Goal: Task Accomplishment & Management: Complete application form

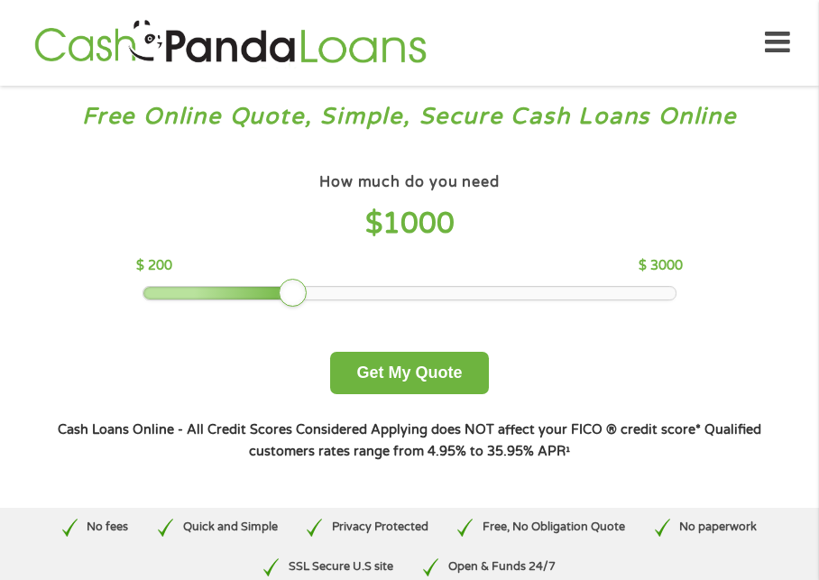
click at [326, 295] on div at bounding box center [408, 293] width 531 height 13
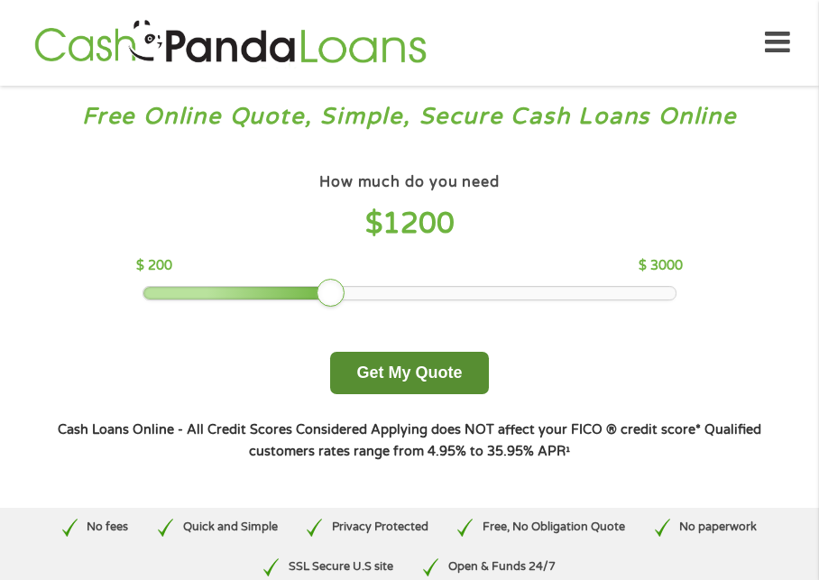
click at [402, 374] on button "Get My Quote" at bounding box center [409, 373] width 158 height 42
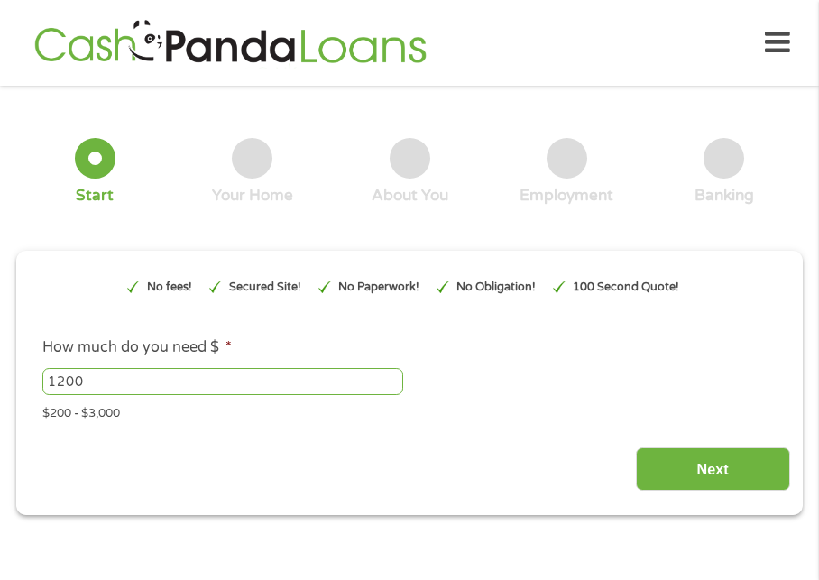
type input "EAIaIQobChMIy6LzruvujwMV5TStBh3MnC_LEAAYAiAAEgID1fD_BwE"
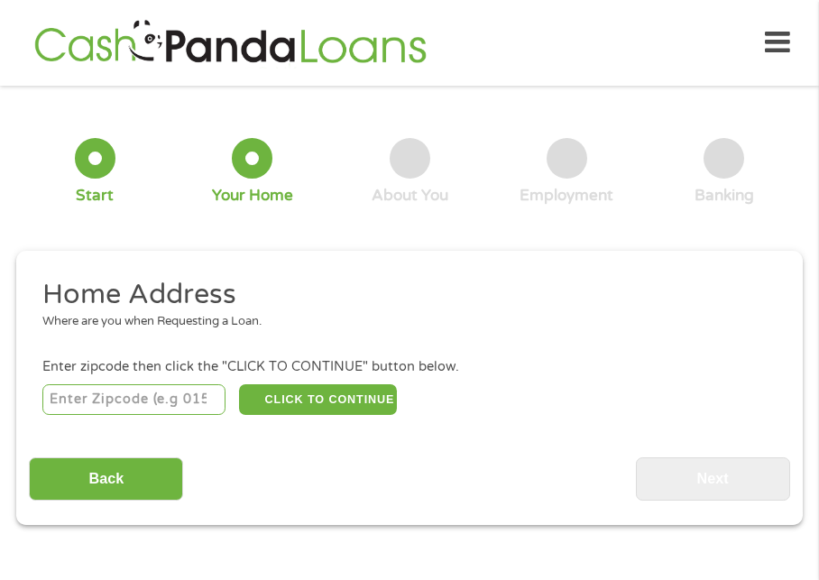
scroll to position [9, 0]
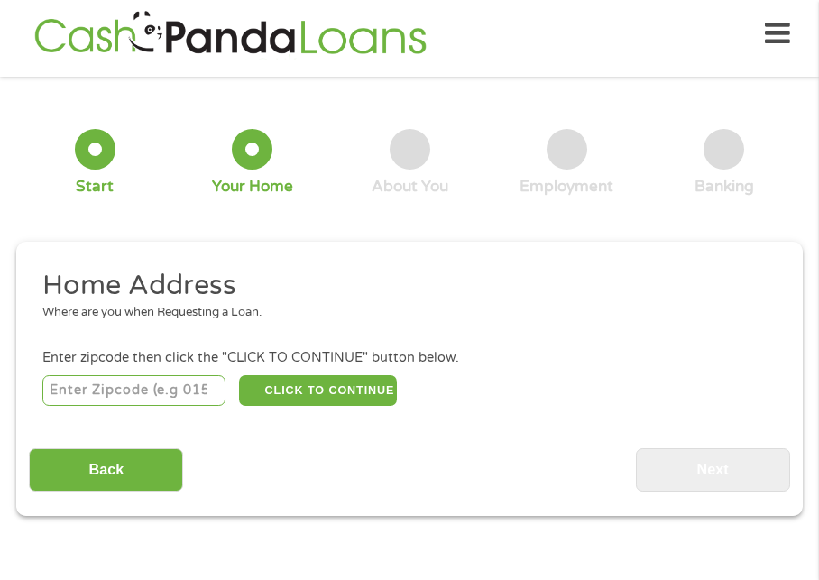
click at [136, 390] on input "number" at bounding box center [134, 390] width 184 height 31
type input "92311"
click at [305, 395] on button "CLICK TO CONTINUE" at bounding box center [318, 390] width 158 height 31
type input "92311"
type input "Barstow"
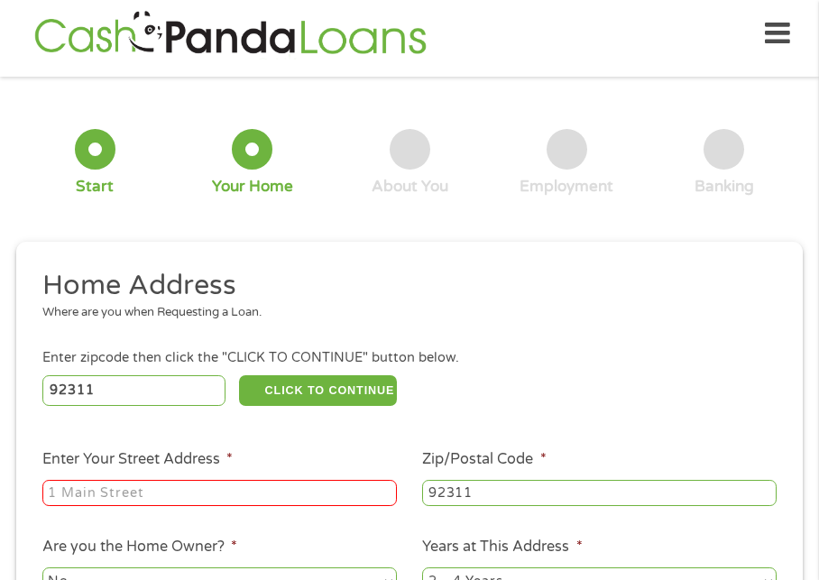
click at [142, 501] on input "Enter Your Street Address *" at bounding box center [219, 493] width 354 height 27
type input "[STREET_ADDRESS]"
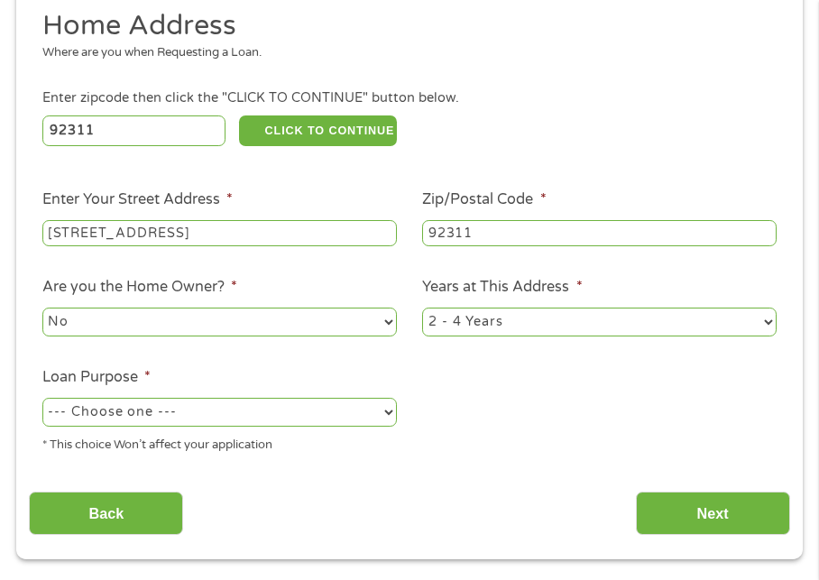
scroll to position [278, 0]
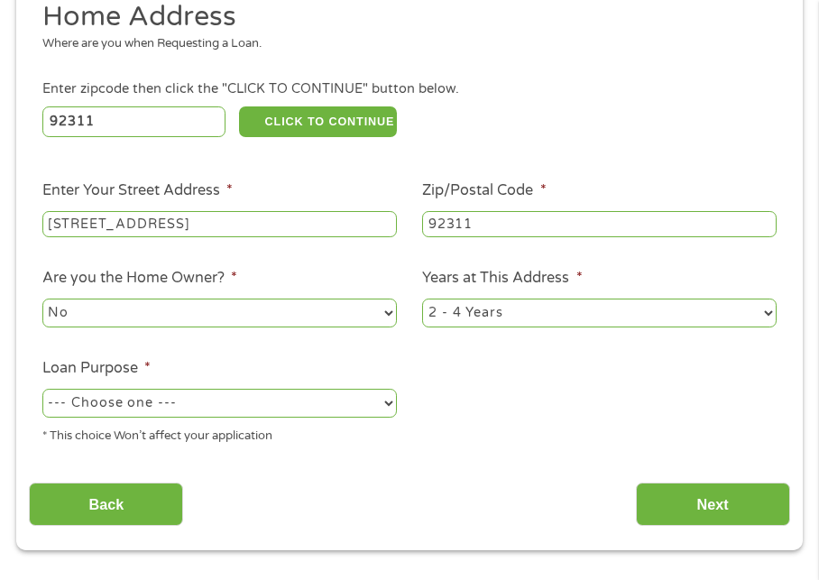
click at [338, 309] on select "No Yes" at bounding box center [219, 312] width 354 height 29
select select "yes"
click at [42, 298] on select "No Yes" at bounding box center [219, 312] width 354 height 29
click at [767, 309] on select "1 Year or less 1 - 2 Years 2 - 4 Years Over 4 Years" at bounding box center [599, 312] width 354 height 29
select select "60months"
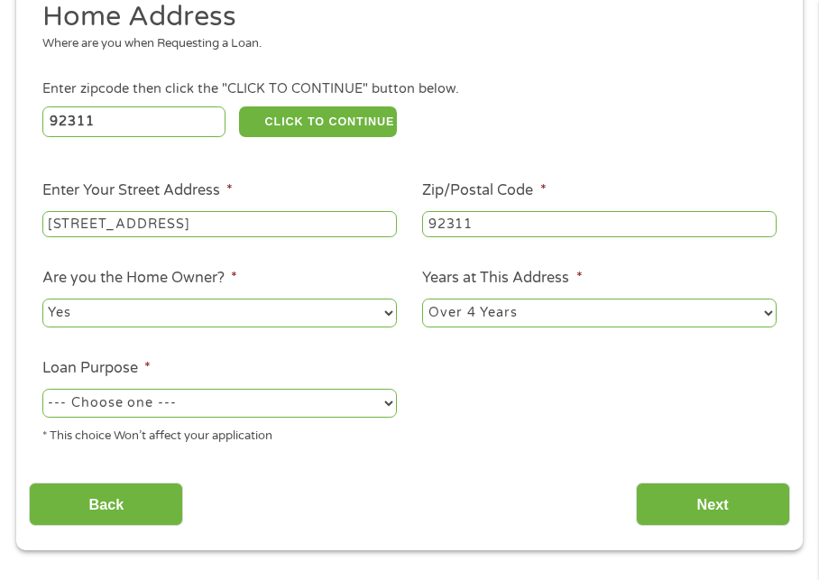
click at [422, 298] on select "1 Year or less 1 - 2 Years 2 - 4 Years Over 4 Years" at bounding box center [599, 312] width 354 height 29
click at [383, 401] on select "--- Choose one --- Pay Bills Debt Consolidation Home Improvement Major Purchase…" at bounding box center [219, 403] width 354 height 29
select select "medicalexpenses"
click at [42, 389] on select "--- Choose one --- Pay Bills Debt Consolidation Home Improvement Major Purchase…" at bounding box center [219, 403] width 354 height 29
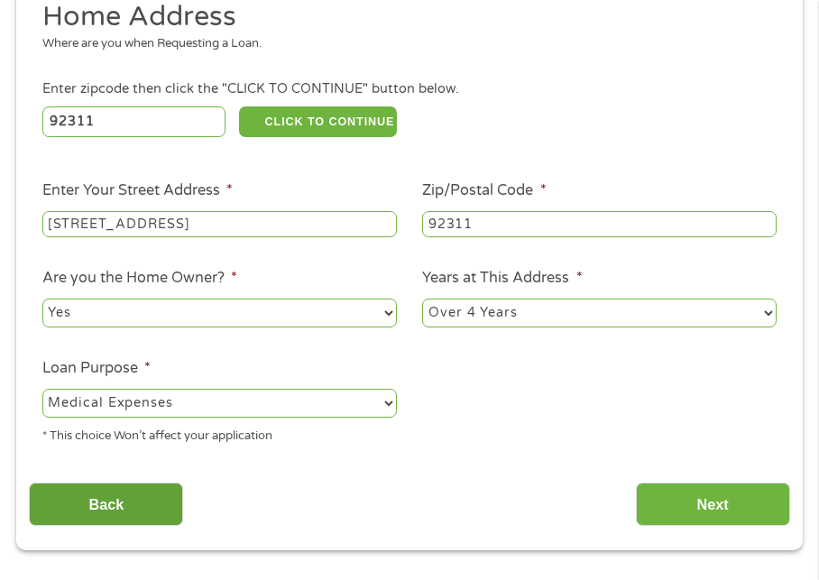
click at [126, 503] on input "Back" at bounding box center [106, 504] width 154 height 44
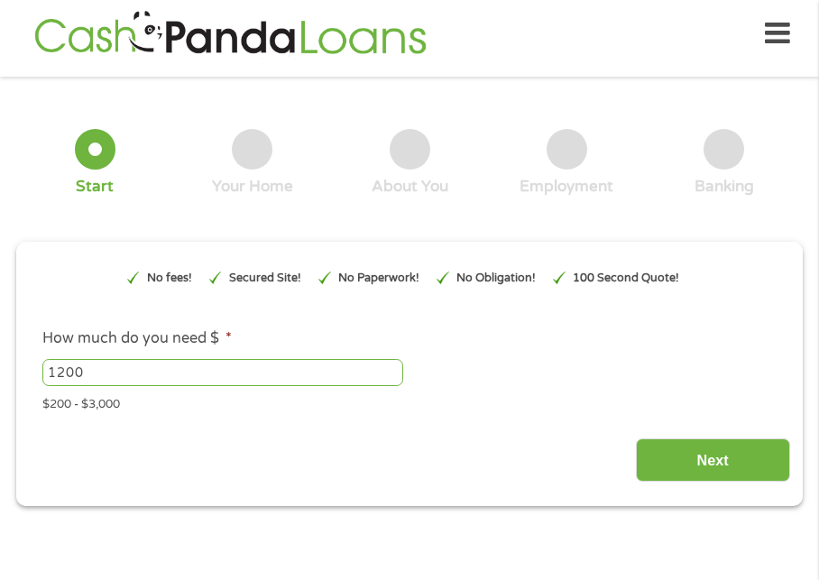
scroll to position [7, 7]
click at [700, 452] on input "Next" at bounding box center [713, 460] width 154 height 44
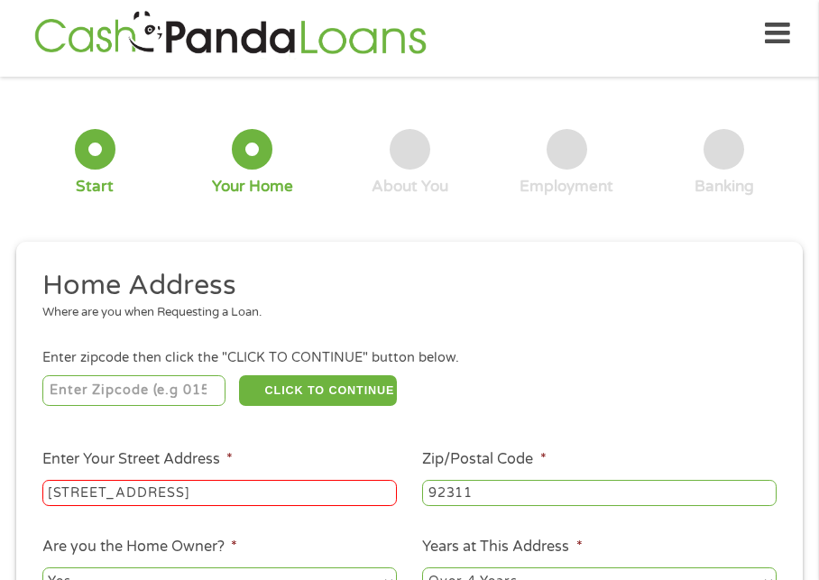
click at [86, 393] on input "number" at bounding box center [134, 390] width 184 height 31
type input "92311"
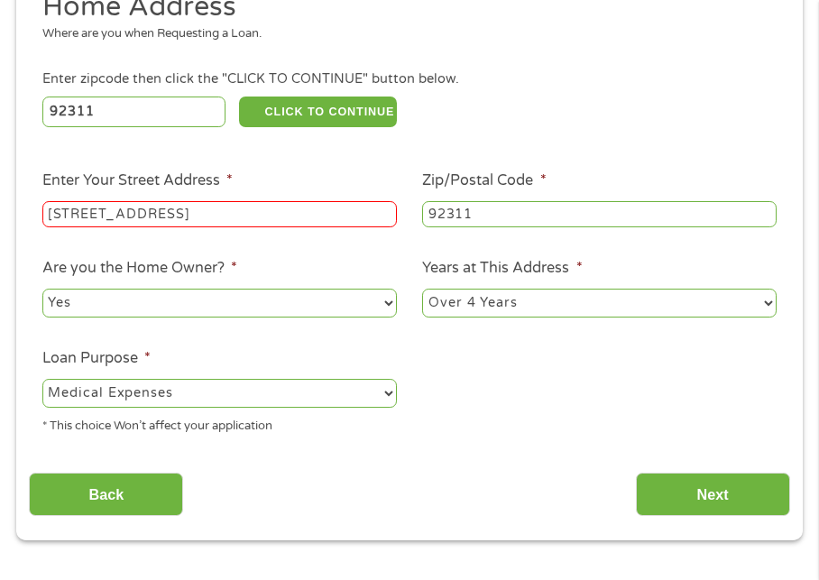
scroll to position [297, 0]
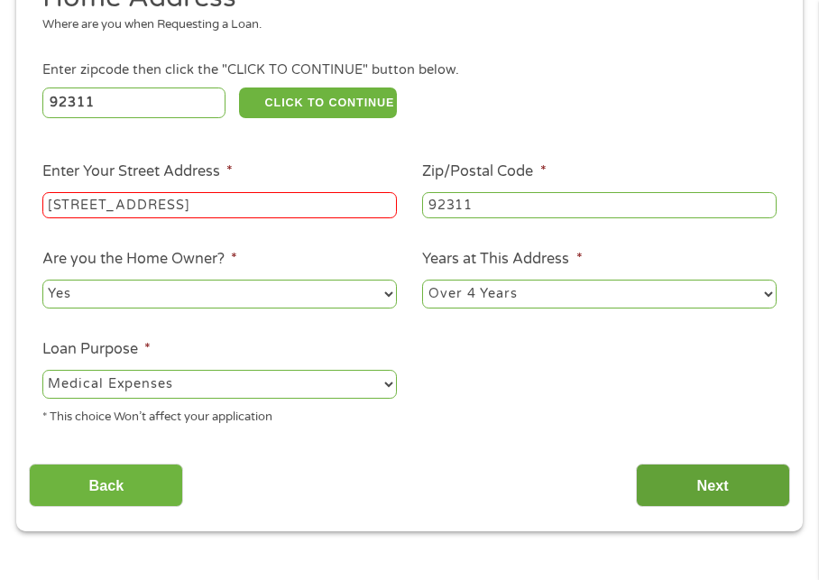
click at [708, 479] on input "Next" at bounding box center [713, 485] width 154 height 44
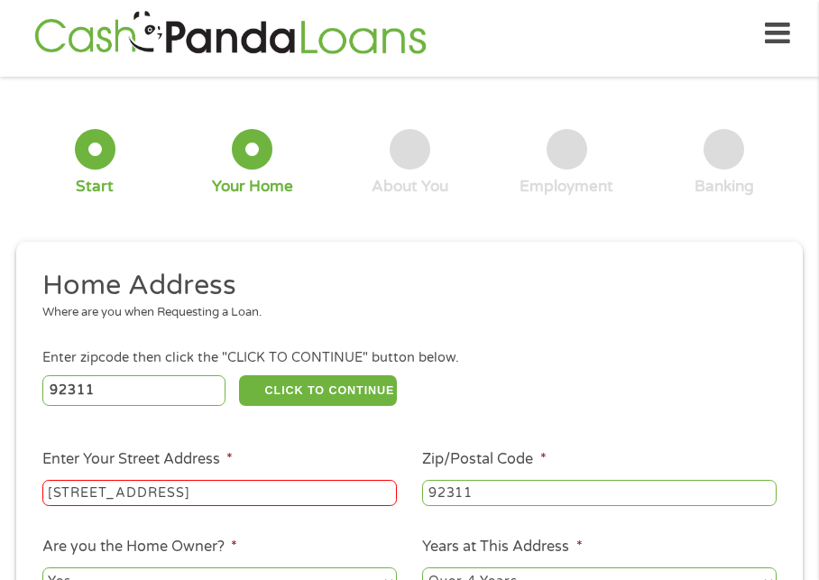
scroll to position [7, 7]
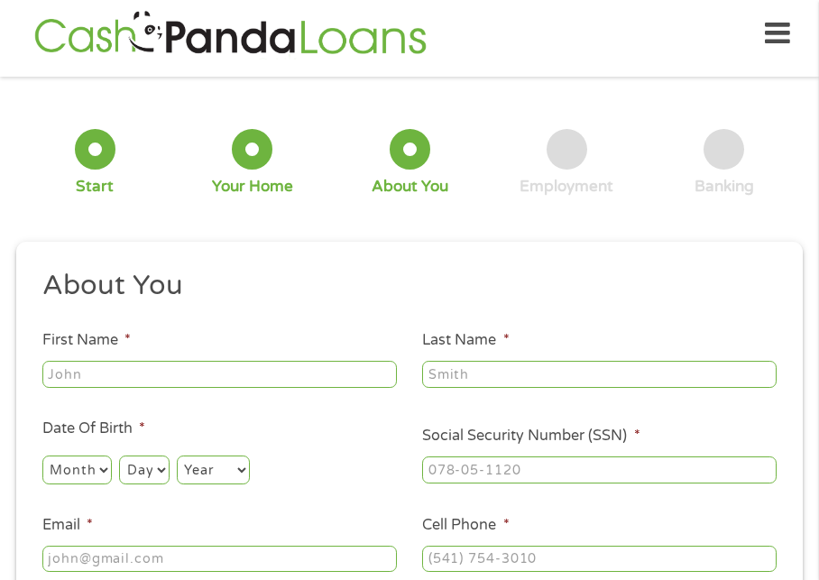
click at [101, 371] on input "First Name *" at bounding box center [219, 374] width 354 height 27
type input "[PERSON_NAME]"
type input "[EMAIL_ADDRESS][DOMAIN_NAME]"
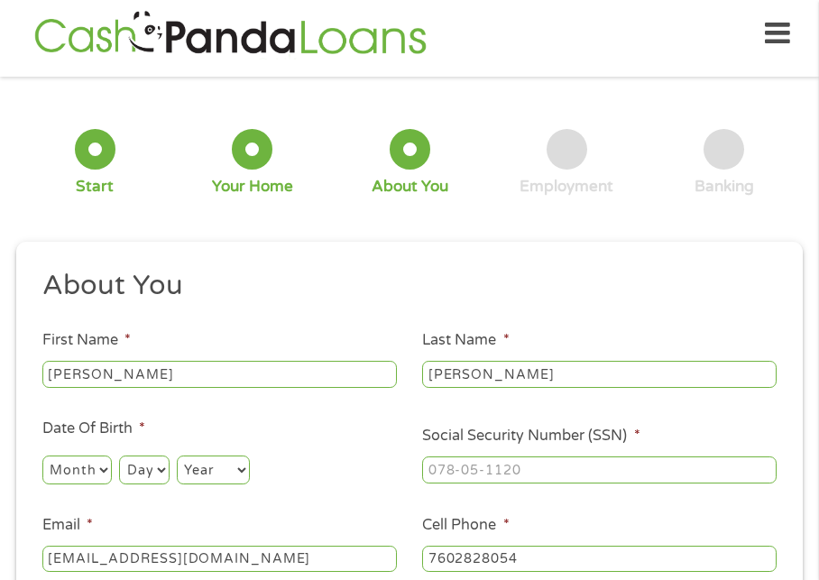
type input "[PHONE_NUMBER]"
click at [92, 476] on select "Month 1 2 3 4 5 6 7 8 9 10 11 12" at bounding box center [76, 469] width 69 height 29
select select "5"
click at [42, 455] on select "Month 1 2 3 4 5 6 7 8 9 10 11 12" at bounding box center [76, 469] width 69 height 29
click at [153, 473] on select "Day 1 2 3 4 5 6 7 8 9 10 11 12 13 14 15 16 17 18 19 20 21 22 23 24 25 26 27 28 …" at bounding box center [144, 469] width 50 height 29
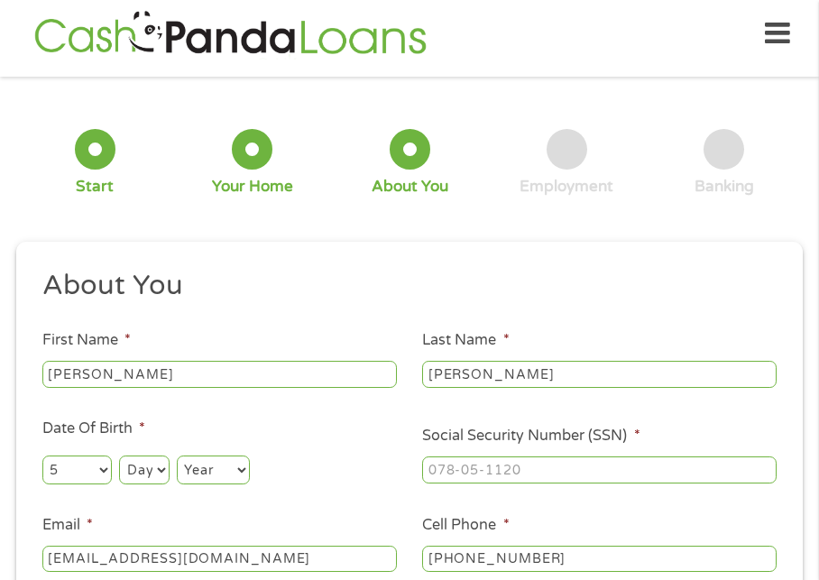
select select "7"
click at [119, 455] on select "Day 1 2 3 4 5 6 7 8 9 10 11 12 13 14 15 16 17 18 19 20 21 22 23 24 25 26 27 28 …" at bounding box center [144, 469] width 50 height 29
click at [206, 462] on select "Year [DATE] 2006 2005 2004 2003 2002 2001 2000 1999 1998 1997 1996 1995 1994 19…" at bounding box center [213, 469] width 73 height 29
select select "1951"
click at [177, 455] on select "Year [DATE] 2006 2005 2004 2003 2002 2001 2000 1999 1998 1997 1996 1995 1994 19…" at bounding box center [213, 469] width 73 height 29
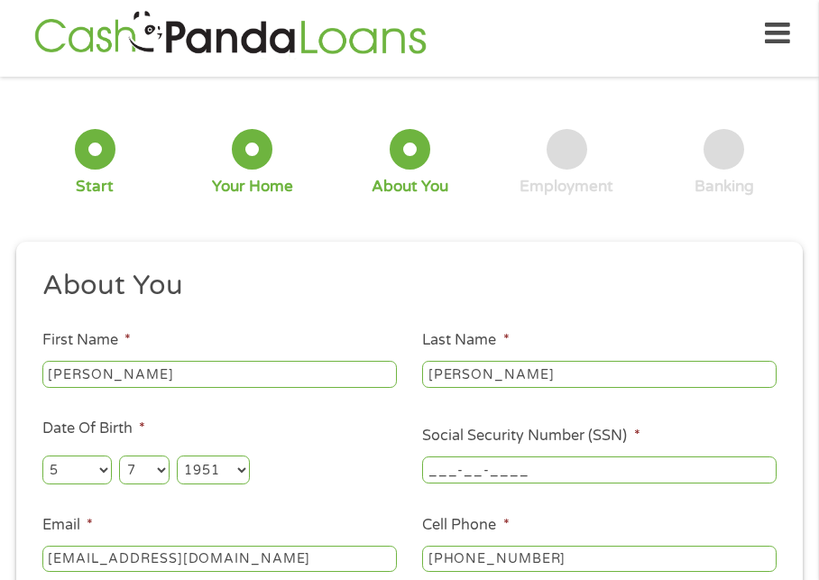
click at [431, 475] on input "___-__-____" at bounding box center [599, 469] width 354 height 27
type input "086-42-2829"
drag, startPoint x: 818, startPoint y: 112, endPoint x: 819, endPoint y: 126, distance: 14.5
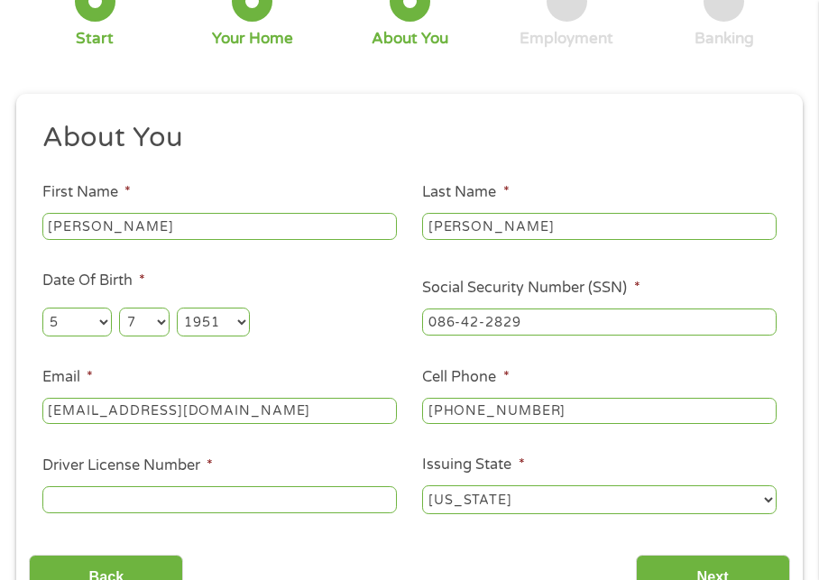
scroll to position [188, 0]
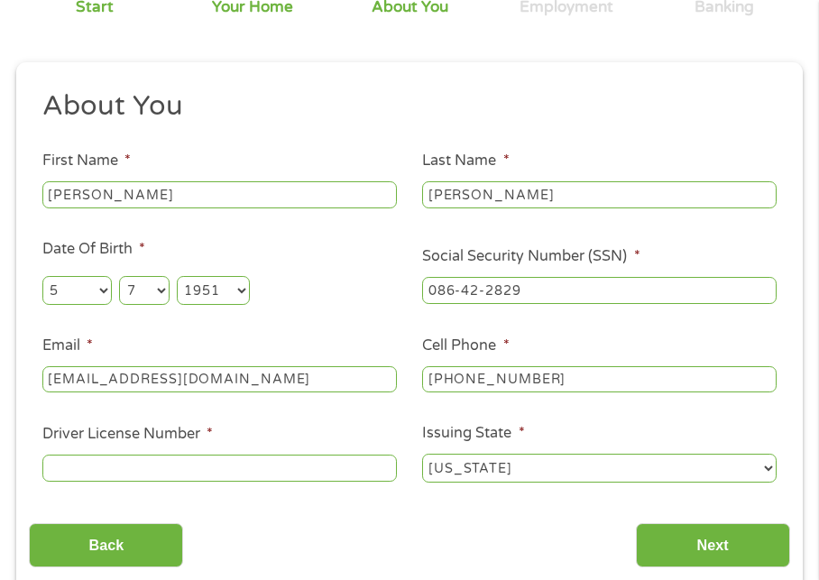
click at [59, 468] on input "Driver License Number *" at bounding box center [219, 467] width 354 height 27
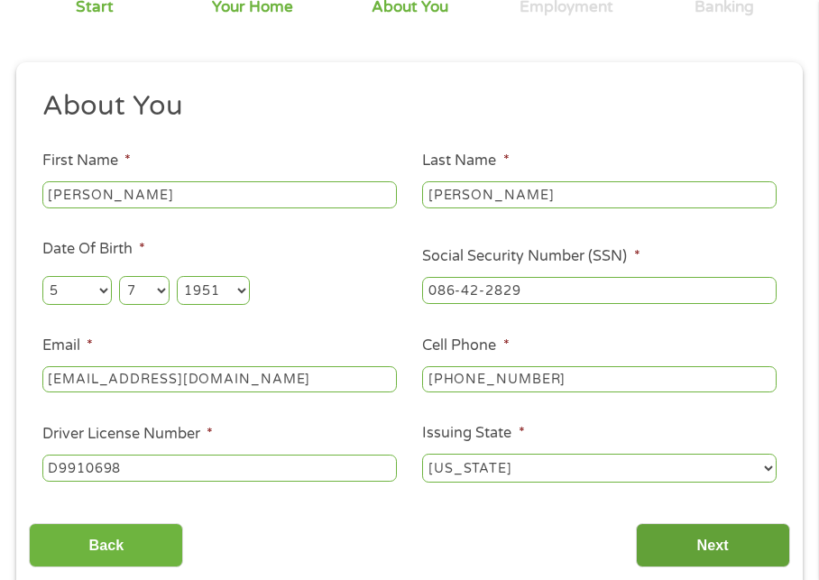
type input "D9910698"
click at [688, 550] on input "Next" at bounding box center [713, 545] width 154 height 44
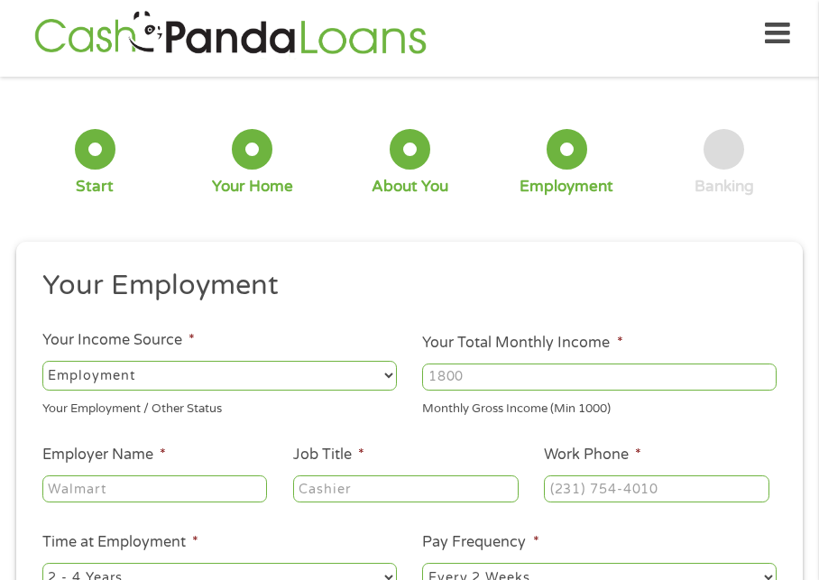
scroll to position [7, 7]
click at [386, 372] on select "--- Choose one --- Employment [DEMOGRAPHIC_DATA] Benefits" at bounding box center [219, 375] width 354 height 29
select select "benefits"
click at [42, 361] on select "--- Choose one --- Employment [DEMOGRAPHIC_DATA] Benefits" at bounding box center [219, 375] width 354 height 29
type input "Other"
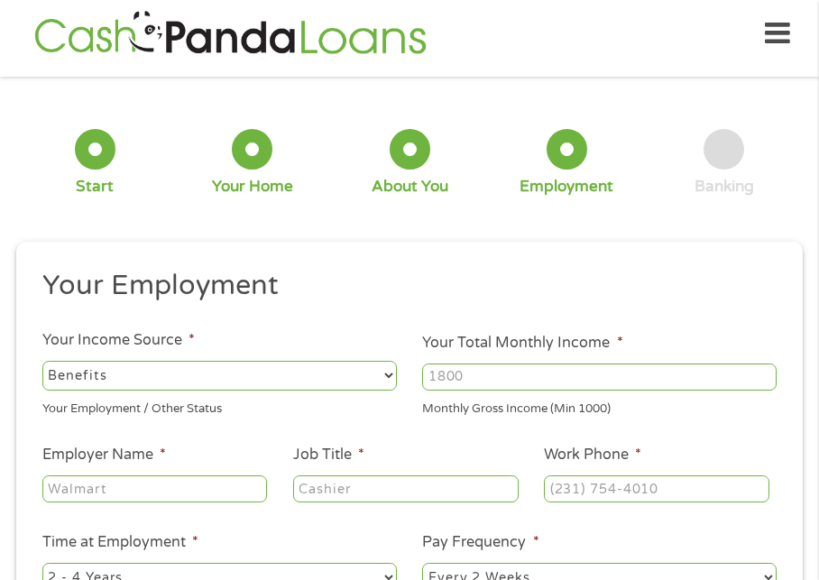
type input "[PHONE_NUMBER]"
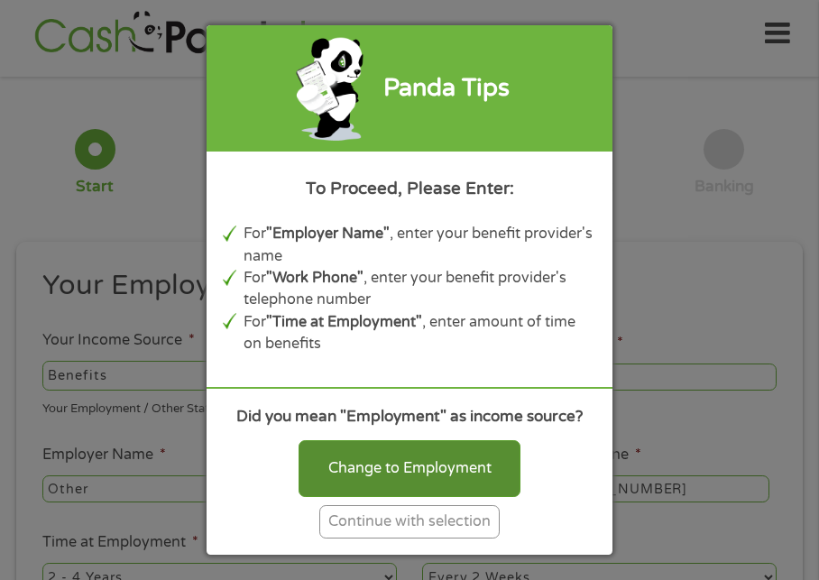
click at [361, 462] on div "Change to Employment" at bounding box center [409, 468] width 222 height 56
select select "fullTime"
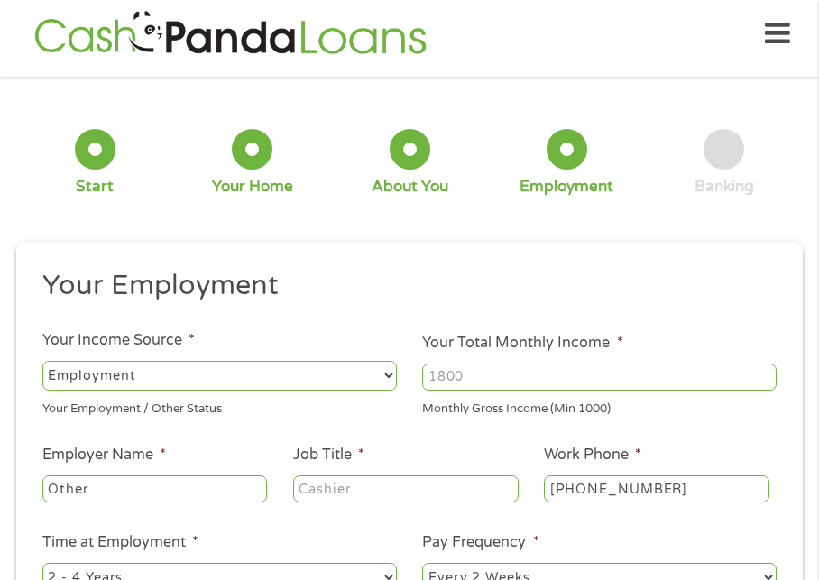
click at [467, 376] on input "Your Total Monthly Income *" at bounding box center [599, 376] width 354 height 27
type input "5250"
click at [117, 489] on input "Other" at bounding box center [154, 488] width 224 height 27
click at [85, 489] on input "Other" at bounding box center [154, 488] width 224 height 27
click at [114, 481] on input "Other" at bounding box center [154, 488] width 224 height 27
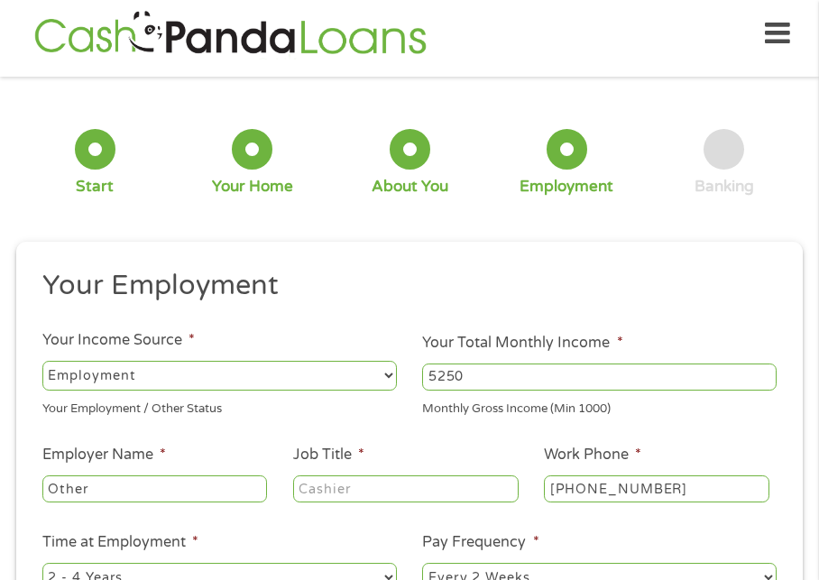
click at [49, 488] on input "Other" at bounding box center [154, 488] width 224 height 27
type input "United States Army RetirementOther"
click at [316, 494] on input "Job Title *" at bounding box center [405, 488] width 224 height 27
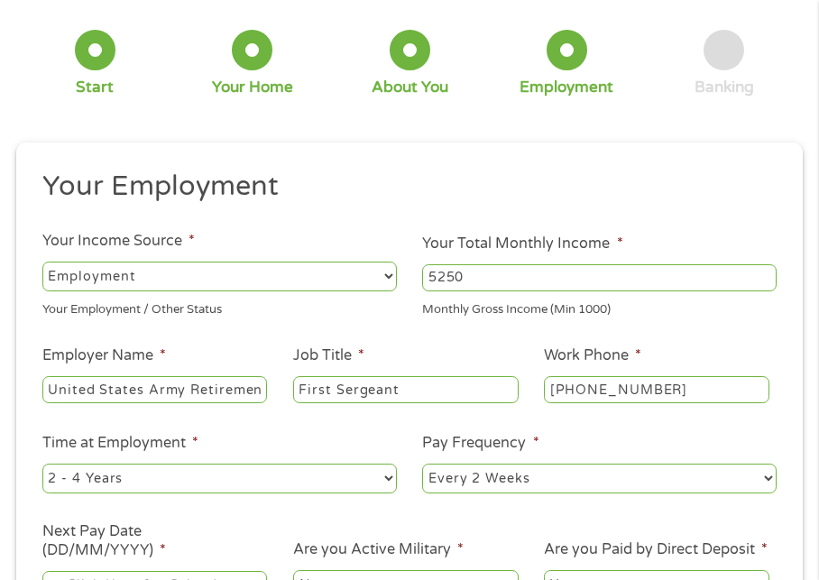
scroll to position [186, 0]
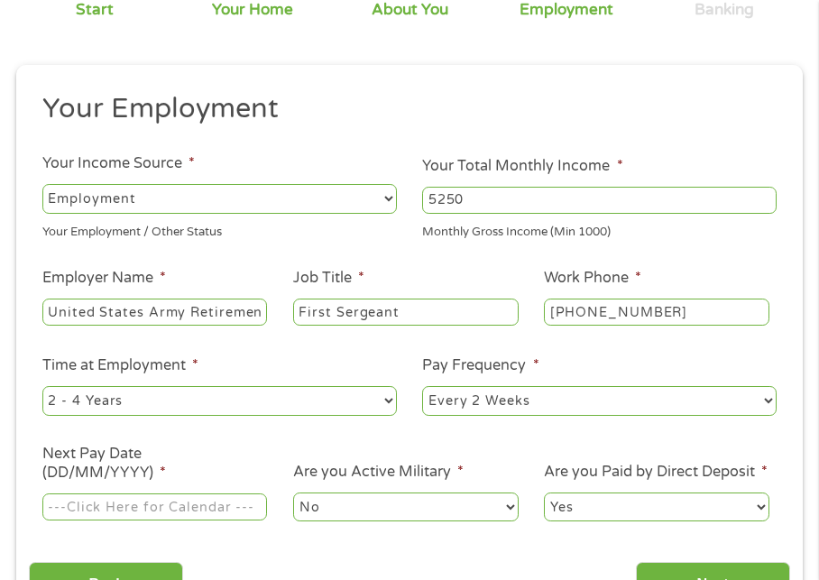
type input "First Sergeant"
click at [392, 399] on select "--- Choose one --- 1 Year or less 1 - 2 Years 2 - 4 Years Over 4 Years" at bounding box center [219, 400] width 354 height 29
select select "60months"
click at [42, 386] on select "--- Choose one --- 1 Year or less 1 - 2 Years 2 - 4 Years Over 4 Years" at bounding box center [219, 400] width 354 height 29
click at [773, 404] on select "--- Choose one --- Every 2 Weeks Every Week Monthly Semi-Monthly" at bounding box center [599, 400] width 354 height 29
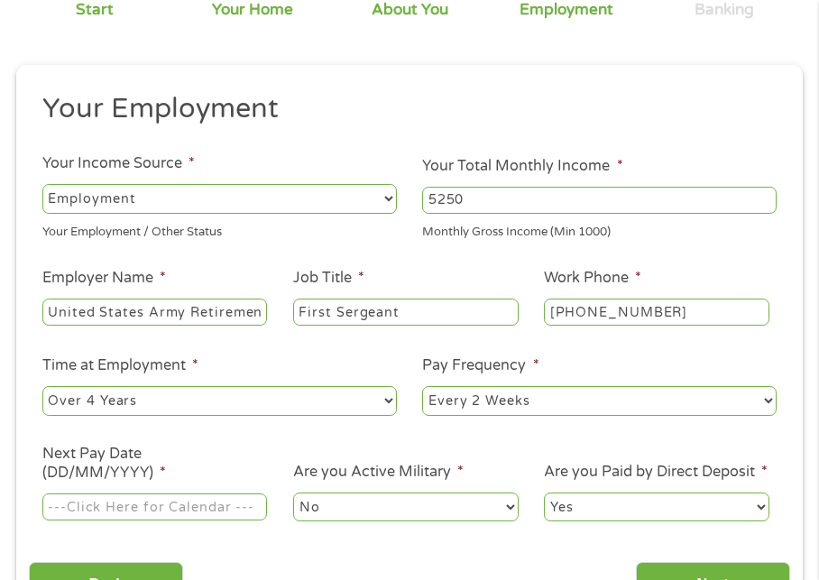
select select "semimonthly"
click at [422, 386] on select "--- Choose one --- Every 2 Weeks Every Week Monthly Semi-Monthly" at bounding box center [599, 400] width 354 height 29
click at [143, 508] on input "Next Pay Date (DD/MM/YYYY) *" at bounding box center [154, 506] width 224 height 27
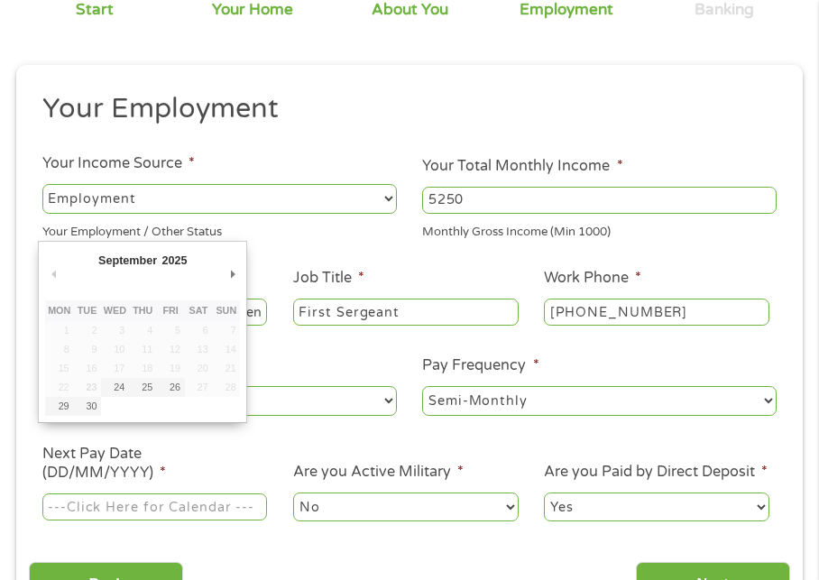
click at [66, 514] on input "Next Pay Date (DD/MM/YYYY) *" at bounding box center [154, 506] width 224 height 27
click at [115, 509] on input "Next Pay Date (DD/MM/YYYY) *" at bounding box center [154, 506] width 224 height 27
click at [183, 514] on input "Next Pay Date (DD/MM/YYYY) *" at bounding box center [154, 506] width 224 height 27
click at [116, 519] on input "Next Pay Date (DD/MM/YYYY) *" at bounding box center [154, 506] width 224 height 27
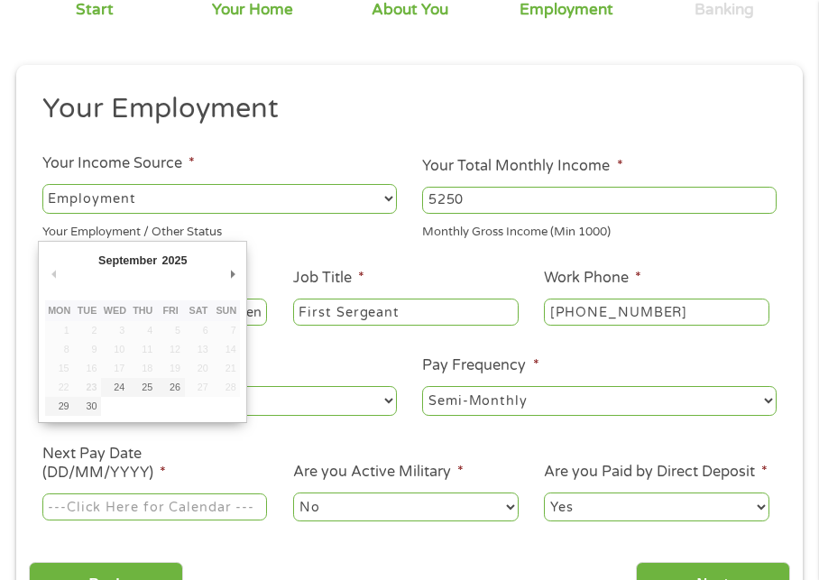
click at [116, 519] on input "Next Pay Date (DD/MM/YYYY) *" at bounding box center [154, 506] width 224 height 27
click at [58, 520] on input "Next Pay Date (DD/MM/YYYY) *" at bounding box center [154, 506] width 224 height 27
type input "[DATE]"
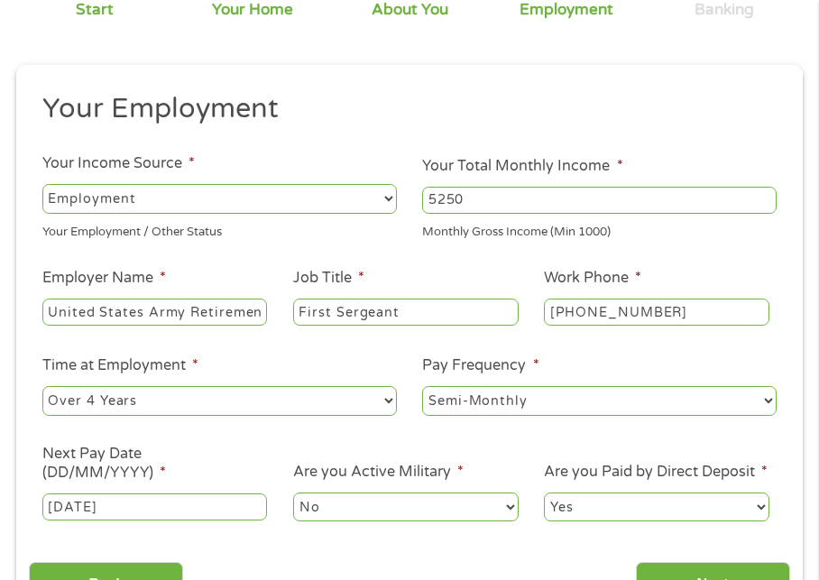
click at [508, 508] on select "No Yes" at bounding box center [405, 506] width 224 height 29
click at [293, 492] on select "No Yes" at bounding box center [405, 506] width 224 height 29
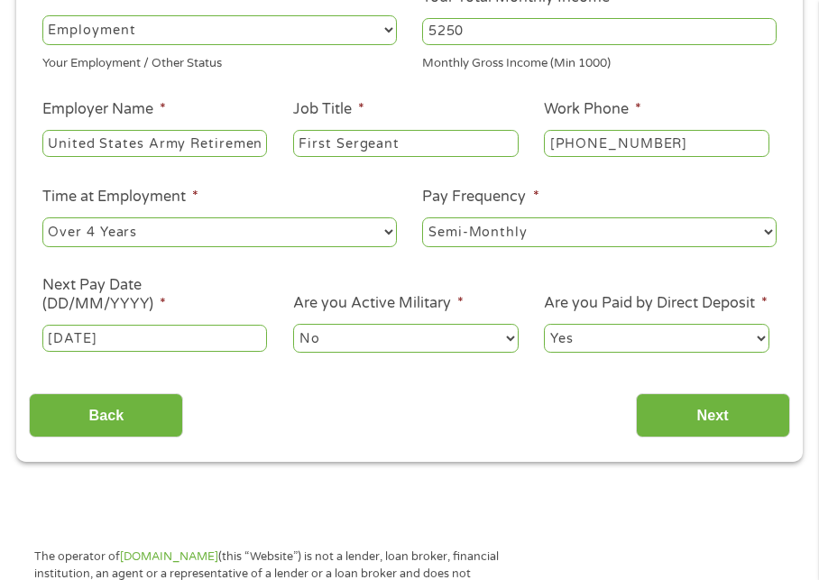
scroll to position [386, 0]
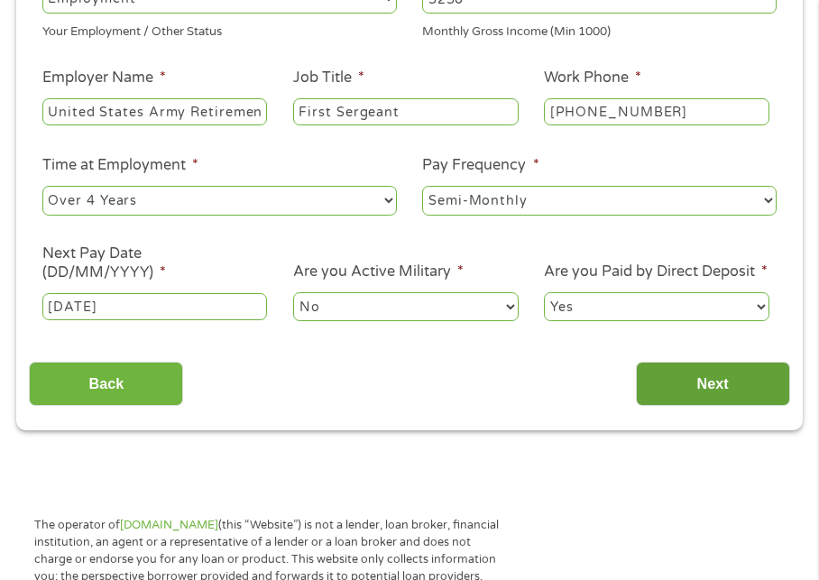
click at [718, 376] on input "Next" at bounding box center [713, 383] width 154 height 44
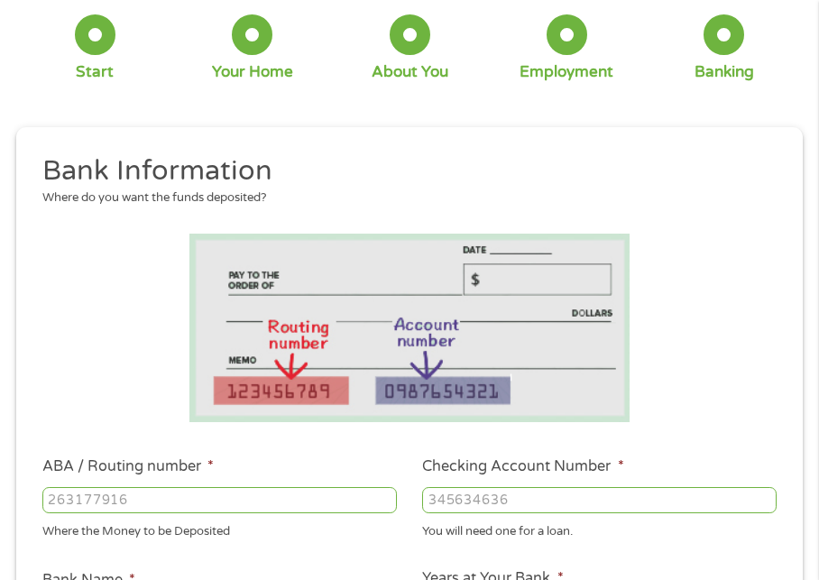
scroll to position [144, 0]
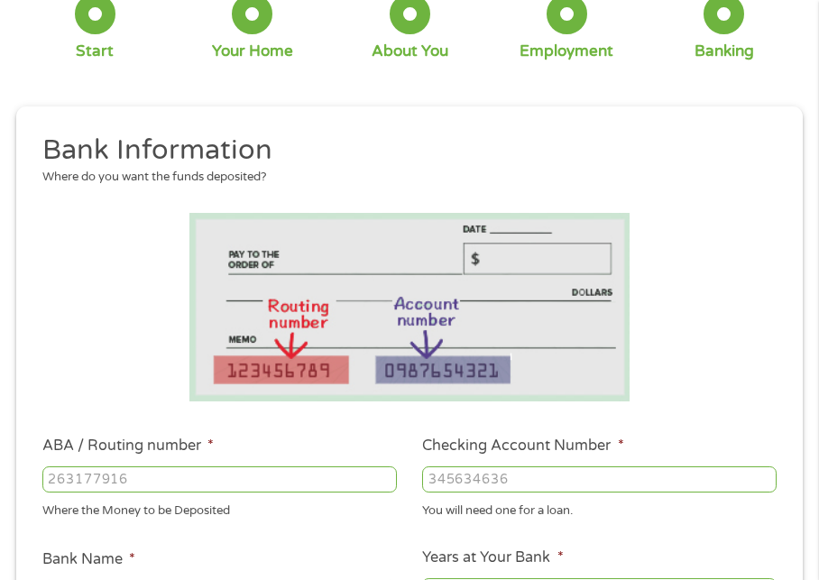
click at [168, 477] on input "ABA / Routing number *" at bounding box center [219, 479] width 354 height 27
type input "322274925"
type input "PACIFIC MARINE CREDIT UNION"
type input "322274925"
click at [462, 485] on input "Checking Account Number *" at bounding box center [599, 479] width 354 height 27
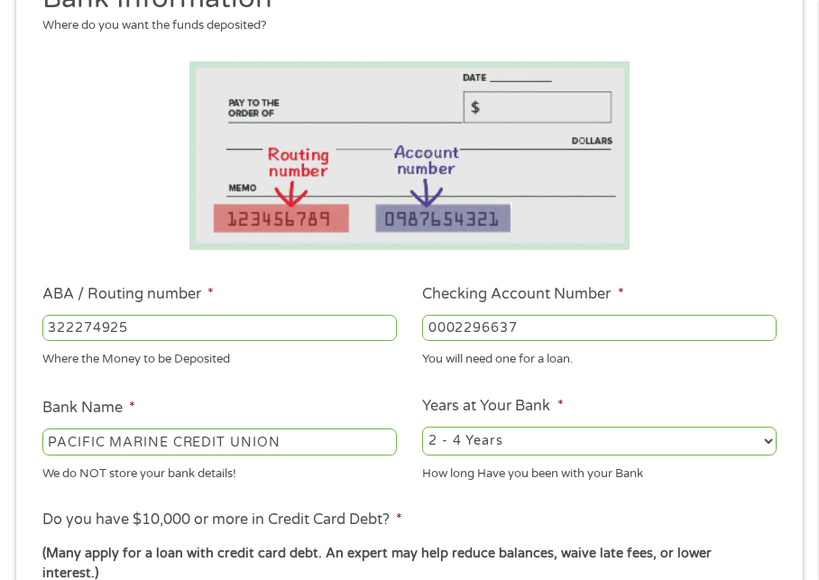
scroll to position [358, 0]
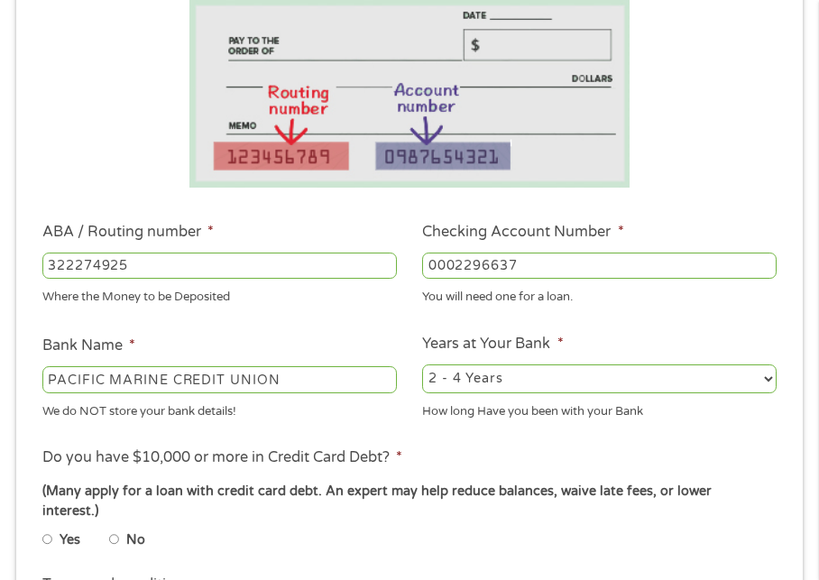
type input "0002296637"
click at [772, 377] on select "2 - 4 Years 6 - 12 Months 1 - 2 Years Over 4 Years" at bounding box center [599, 378] width 354 height 29
select select "12months"
click at [422, 364] on select "2 - 4 Years 6 - 12 Months 1 - 2 Years Over 4 Years" at bounding box center [599, 378] width 354 height 29
click at [49, 528] on input "Yes" at bounding box center [47, 539] width 11 height 22
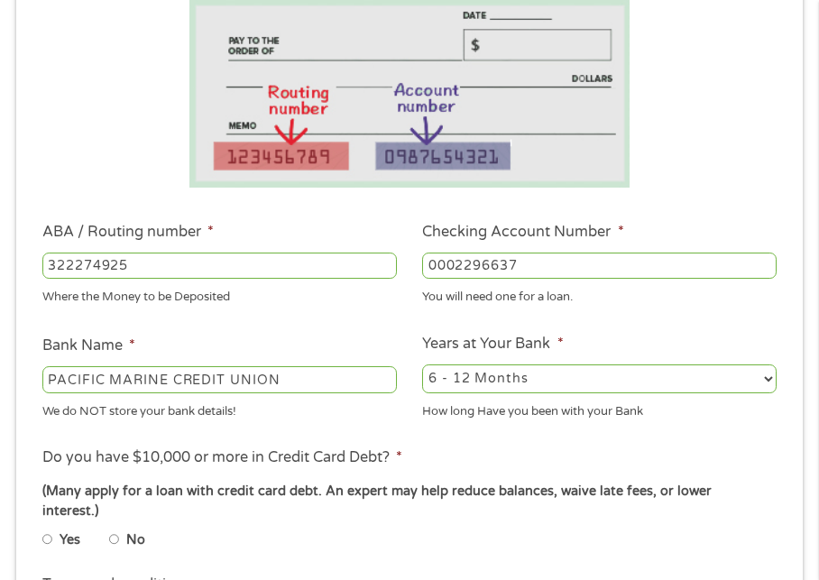
radio input "true"
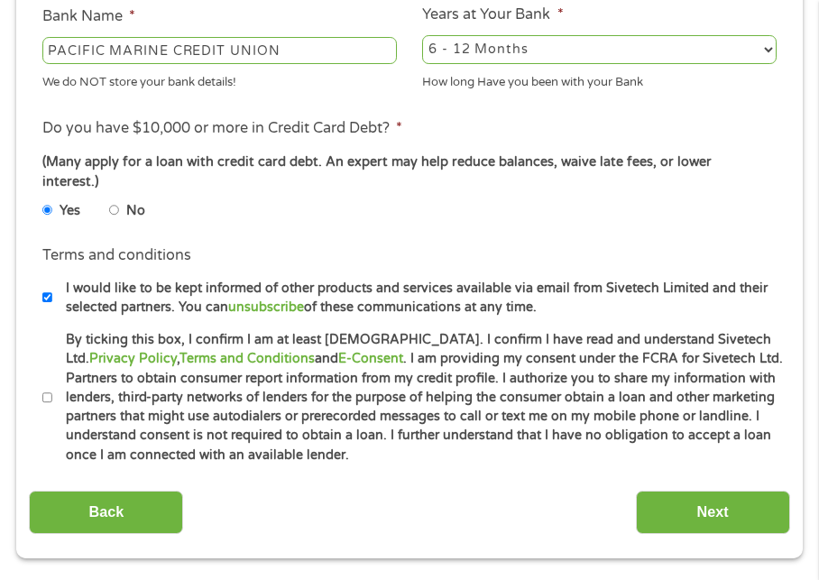
scroll to position [691, 0]
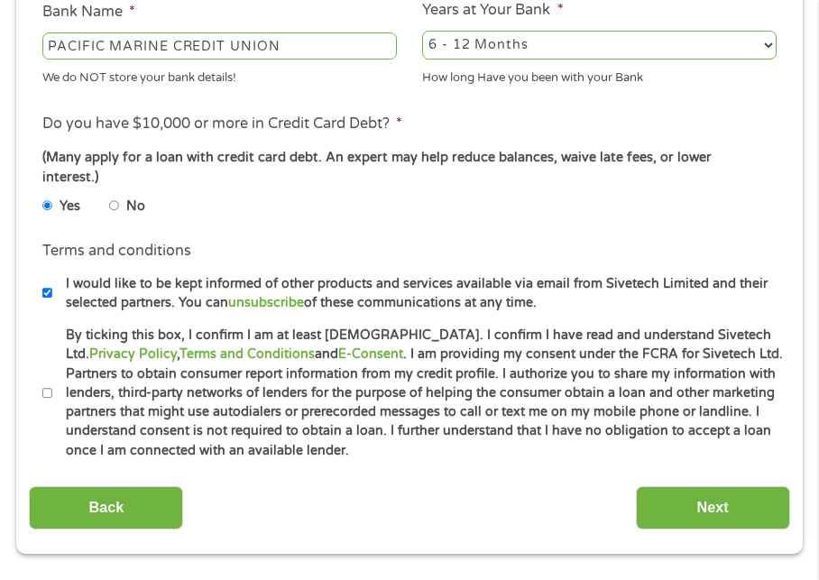
click at [48, 382] on input "By ticking this box, I confirm I am at least [DEMOGRAPHIC_DATA]. I confirm I ha…" at bounding box center [47, 393] width 11 height 22
checkbox input "true"
click at [702, 486] on input "Next" at bounding box center [713, 508] width 154 height 44
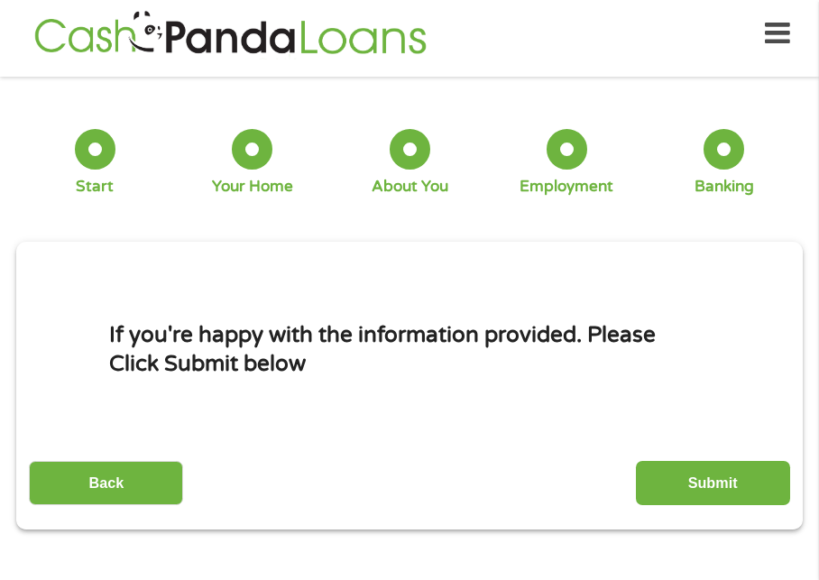
scroll to position [7, 7]
click at [716, 487] on input "Submit" at bounding box center [713, 483] width 154 height 44
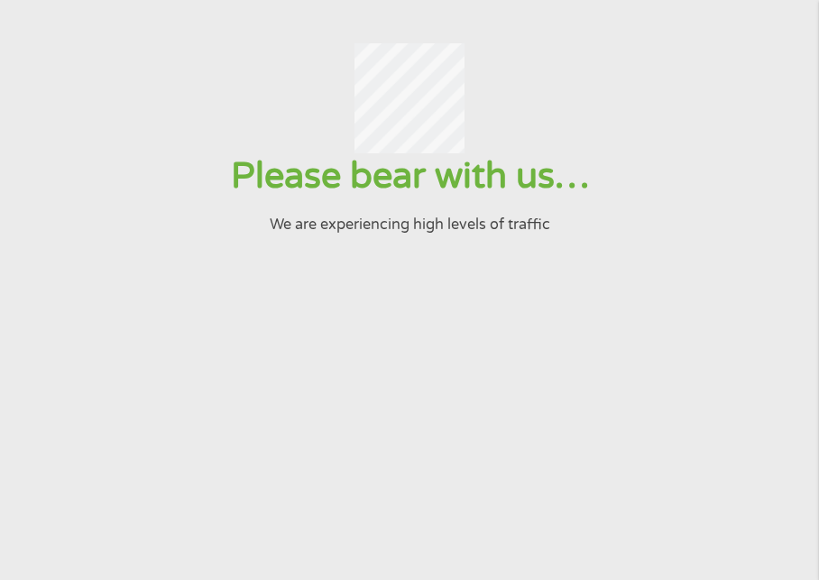
scroll to position [0, 0]
